Goal: Transaction & Acquisition: Book appointment/travel/reservation

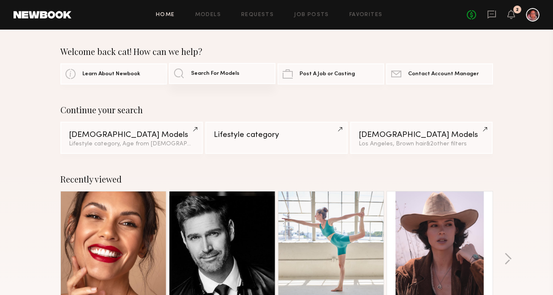
click at [217, 73] on span "Search For Models" at bounding box center [215, 73] width 49 height 5
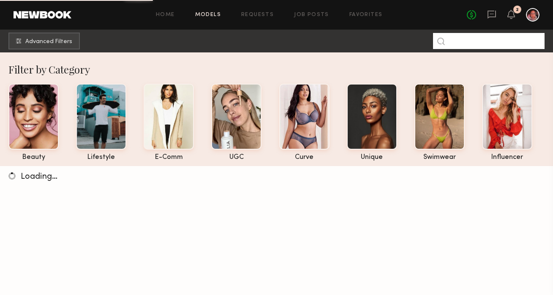
click at [493, 43] on input at bounding box center [488, 41] width 111 height 16
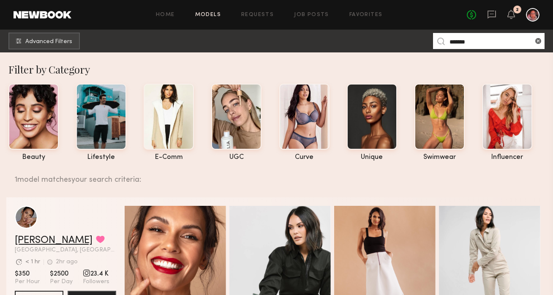
type input "*******"
click at [42, 242] on link "[PERSON_NAME]" at bounding box center [54, 240] width 78 height 10
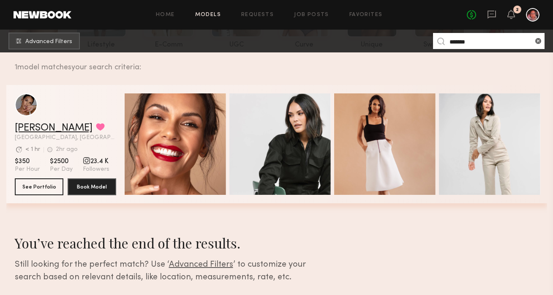
scroll to position [65, 0]
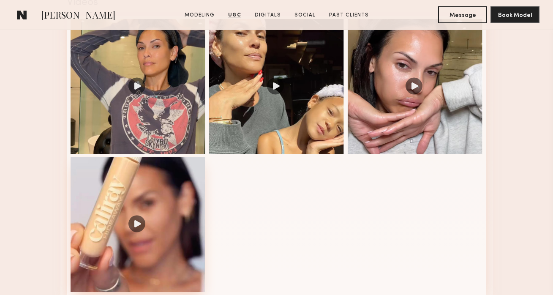
scroll to position [892, 0]
